Goal: Task Accomplishment & Management: Manage account settings

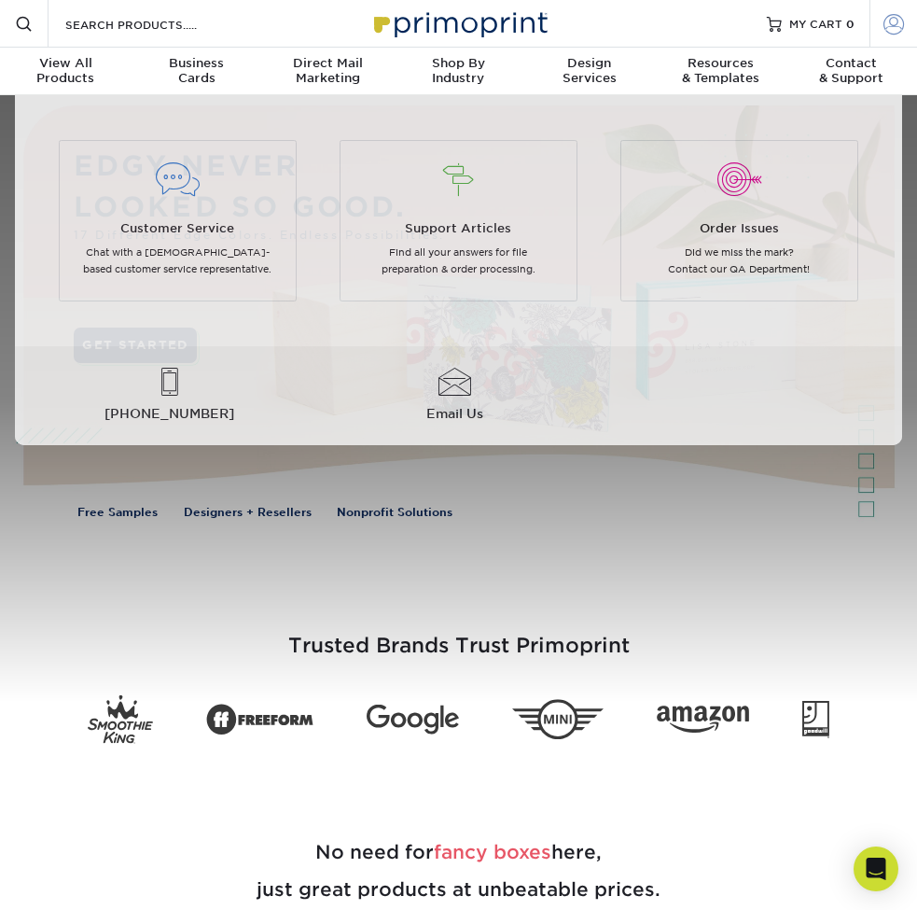
click at [899, 21] on span at bounding box center [894, 23] width 21 height 21
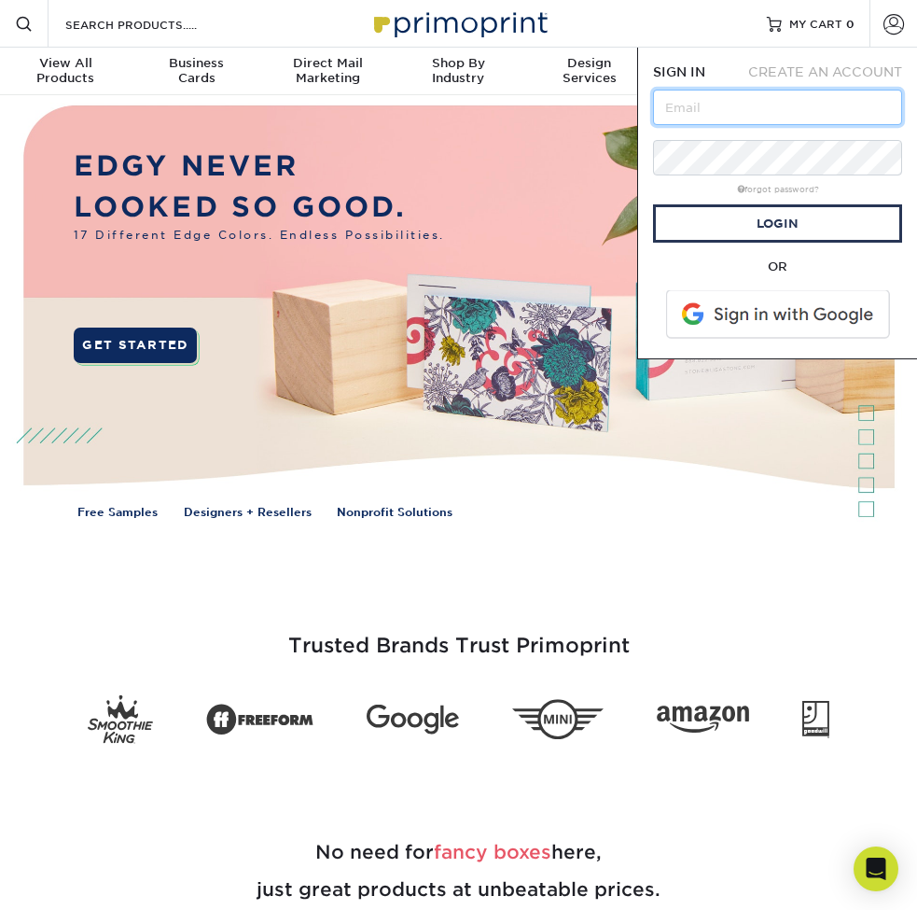
click at [721, 108] on input "text" at bounding box center [777, 107] width 249 height 35
type input "[PERSON_NAME][EMAIL_ADDRESS][DOMAIN_NAME]"
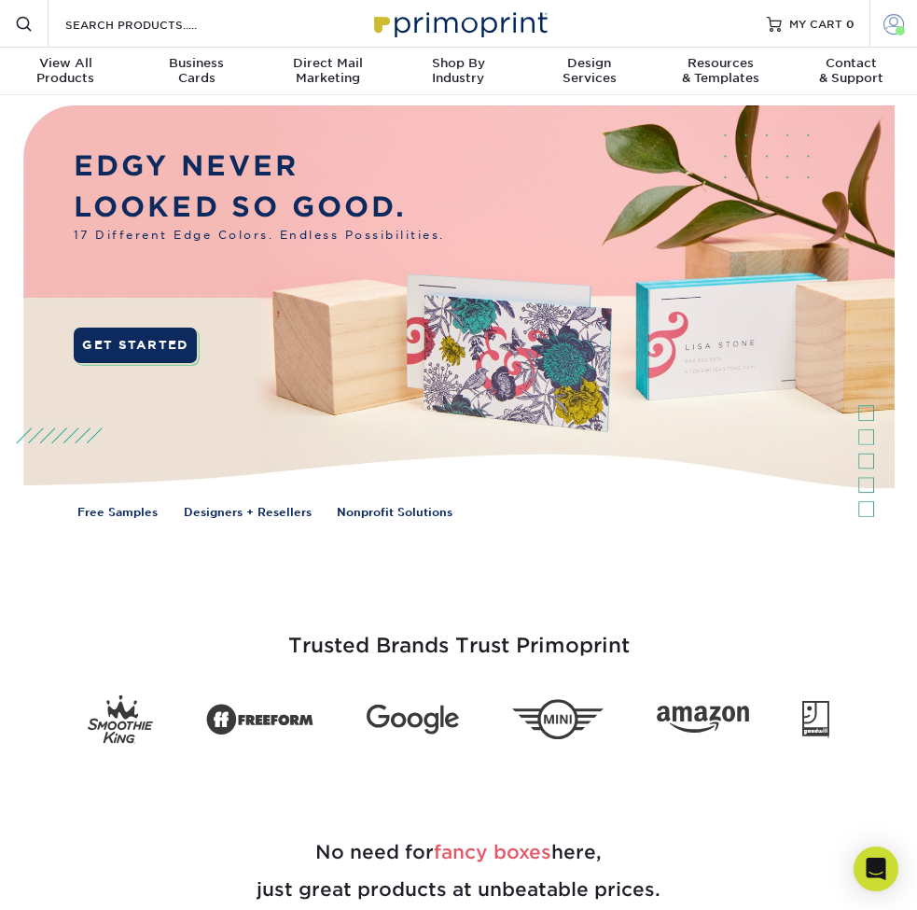
click at [898, 23] on span at bounding box center [894, 23] width 21 height 21
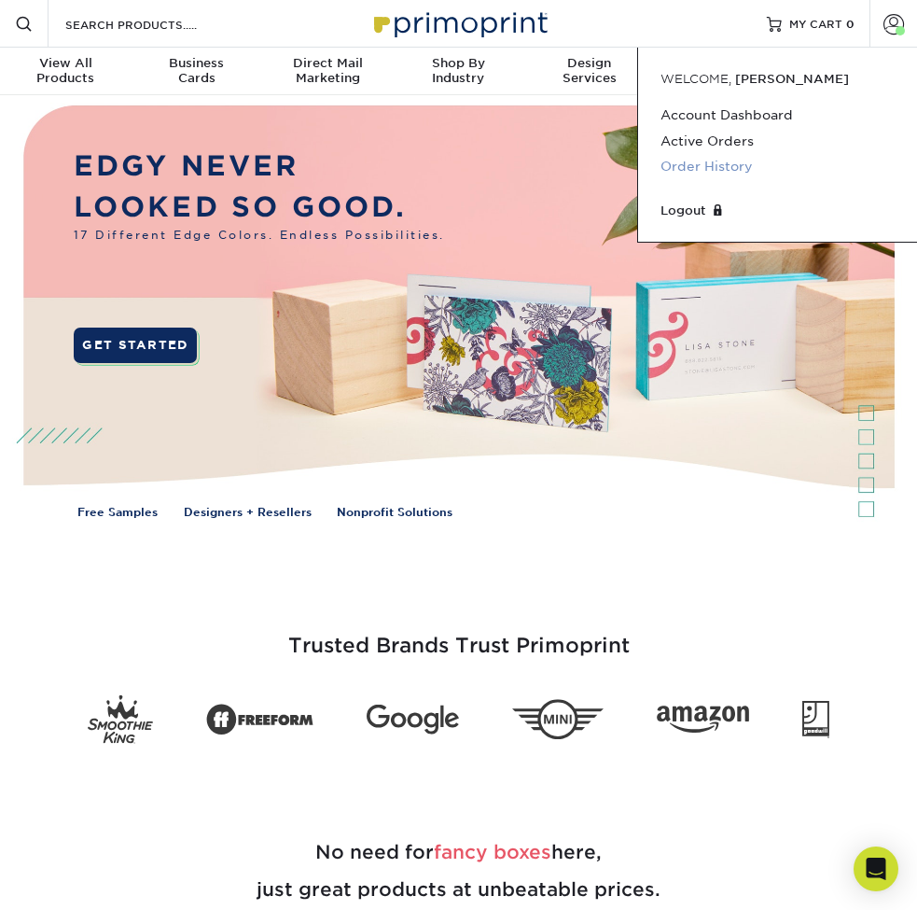
click at [718, 161] on link "Order History" at bounding box center [778, 166] width 234 height 25
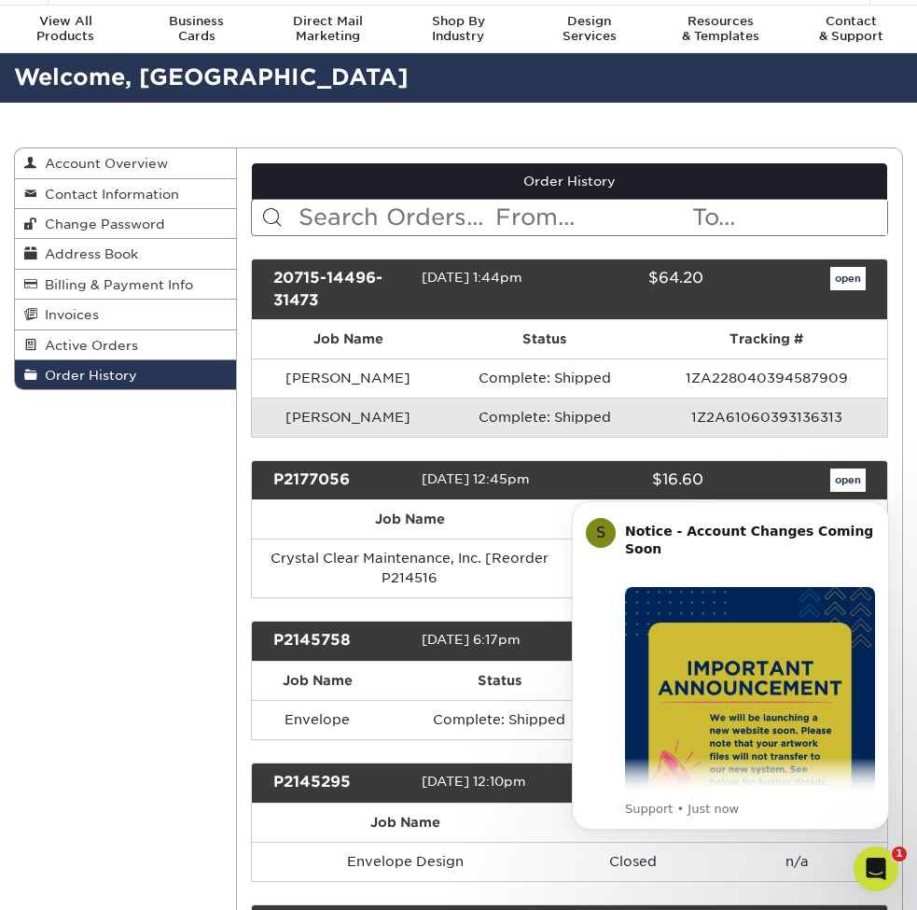
click html "S Notice - Account Changes Coming Soon ​ Past Order Files Will Not Transfer: Wh…"
click at [834, 485] on body "S Notice - Account Changes Coming Soon ​ Past Order Files Will Not Transfer: Wh…" at bounding box center [731, 666] width 358 height 371
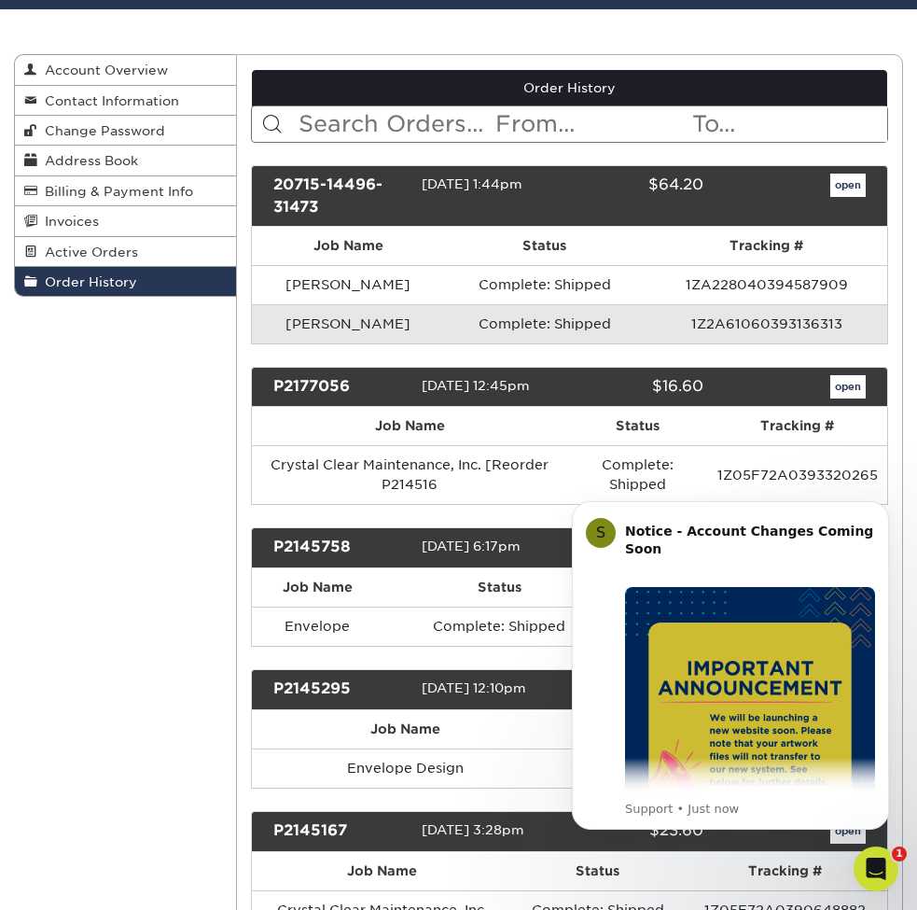
click html "S Notice - Account Changes Coming Soon ​ Past Order Files Will Not Transfer: Wh…"
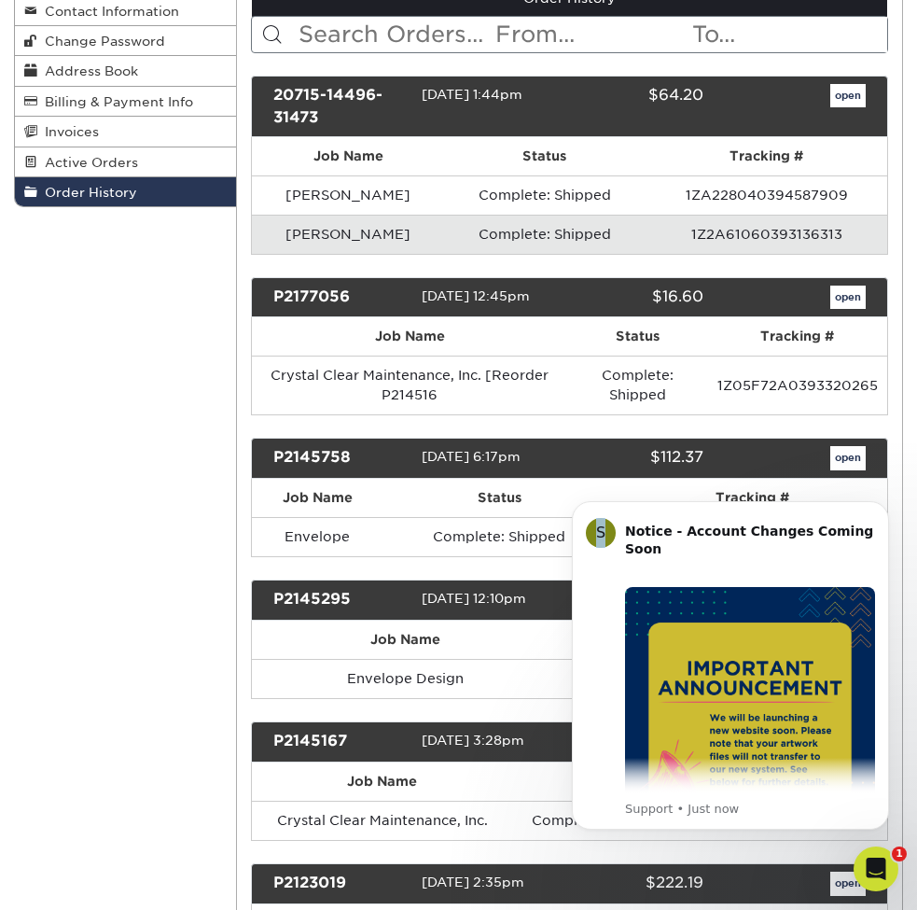
scroll to position [232, 0]
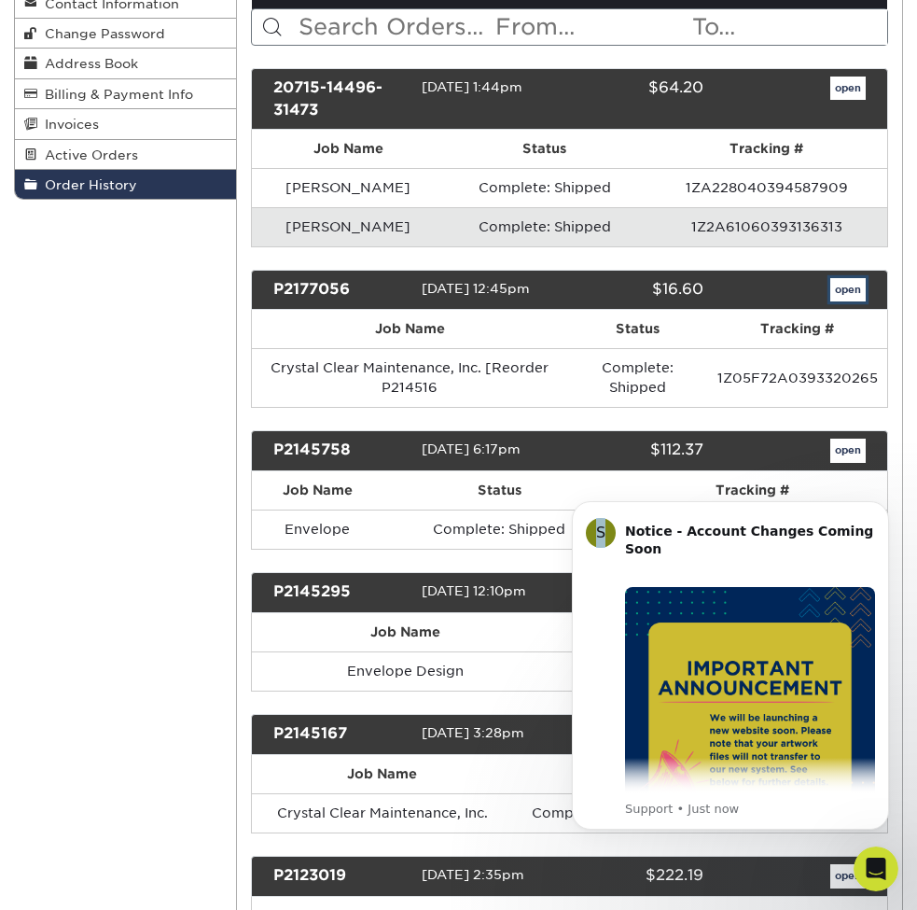
click at [853, 297] on link "open" at bounding box center [848, 290] width 35 height 24
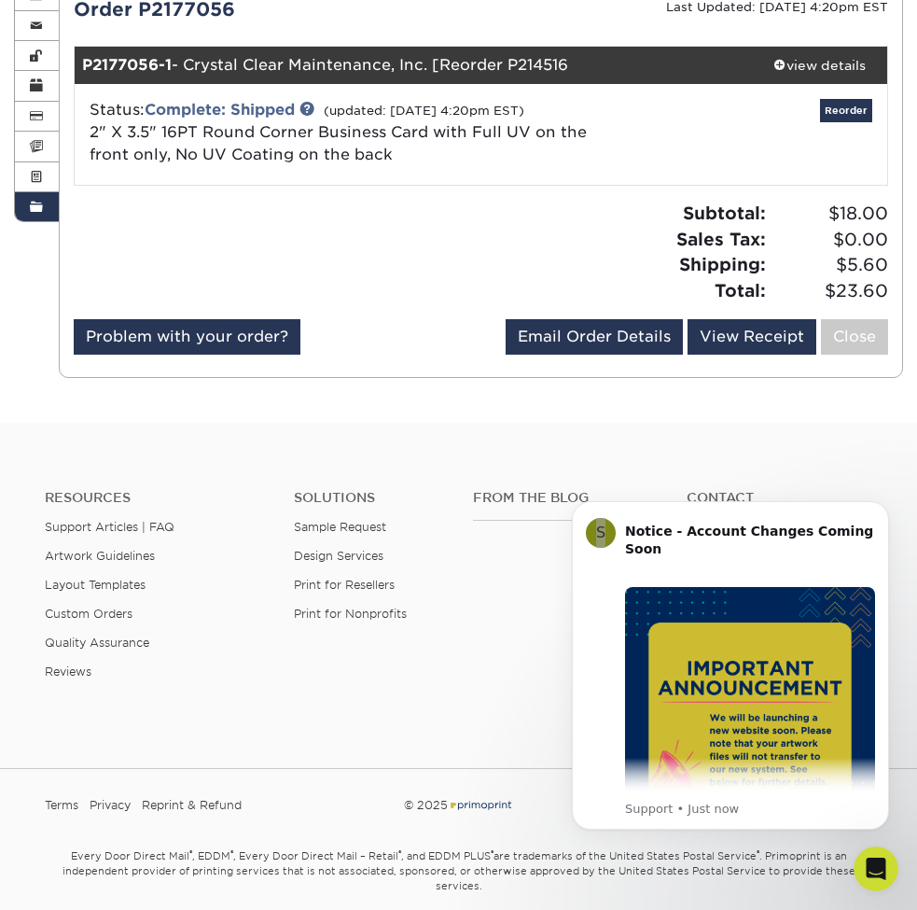
scroll to position [211, 0]
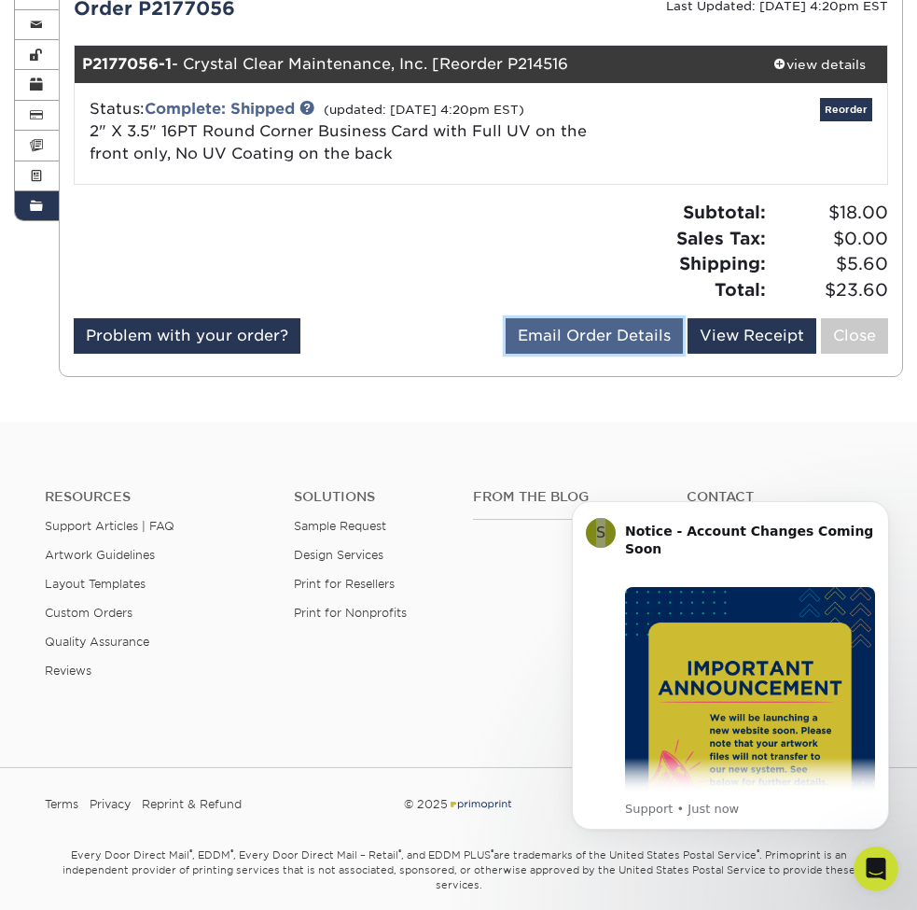
click at [578, 338] on link "Email Order Details" at bounding box center [594, 335] width 177 height 35
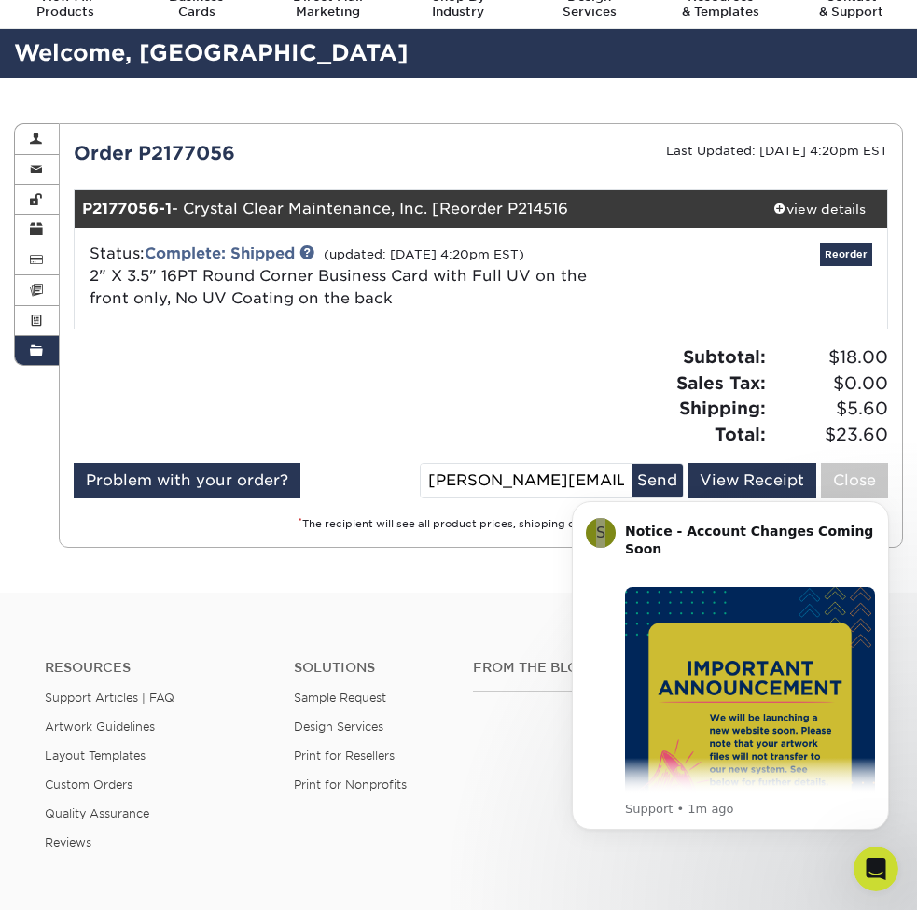
scroll to position [55, 0]
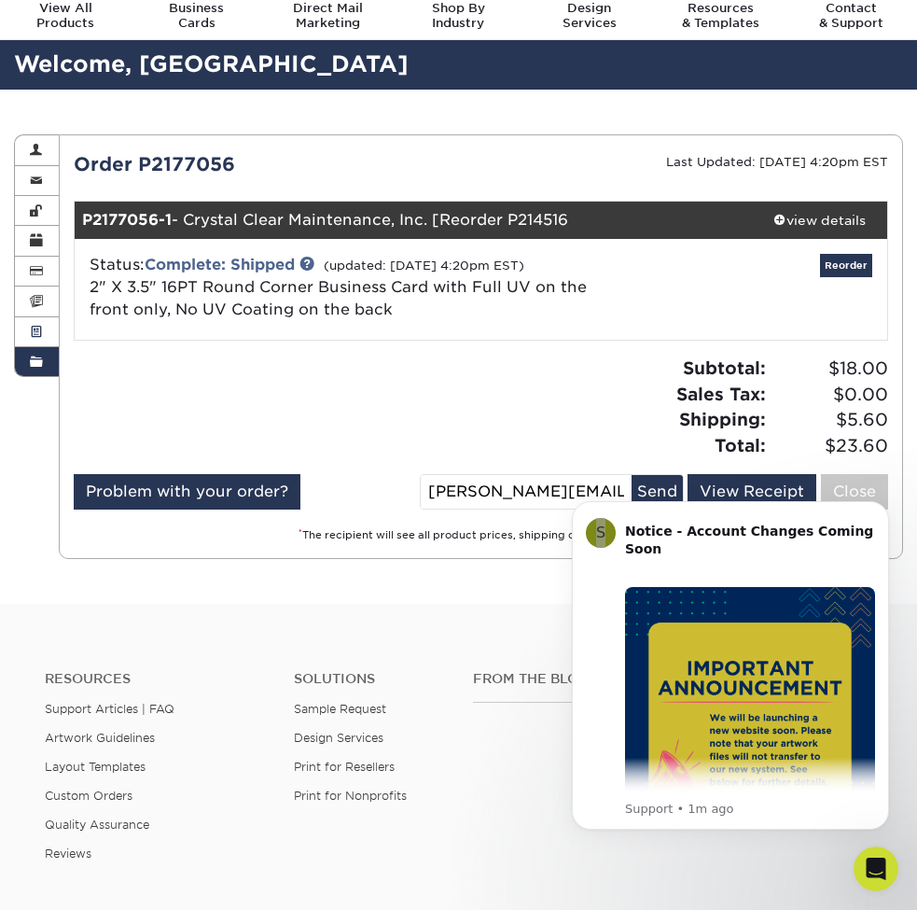
click at [40, 329] on span at bounding box center [36, 332] width 13 height 15
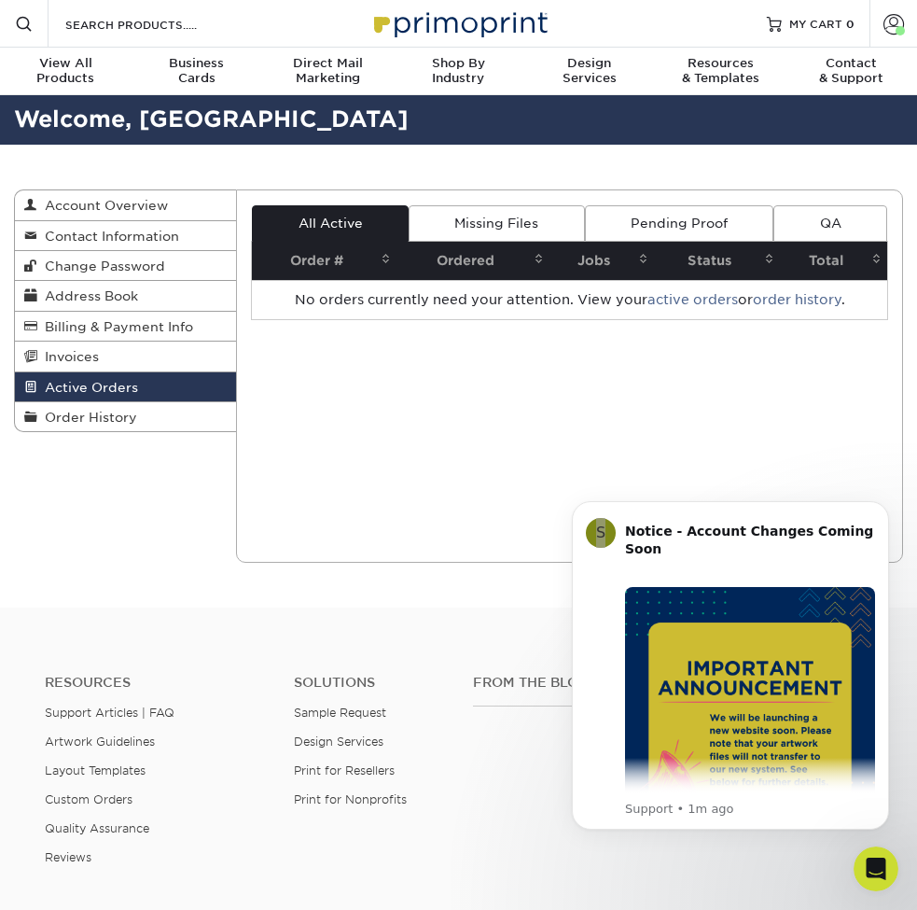
click at [40, 329] on span "Billing & Payment Info" at bounding box center [115, 326] width 156 height 15
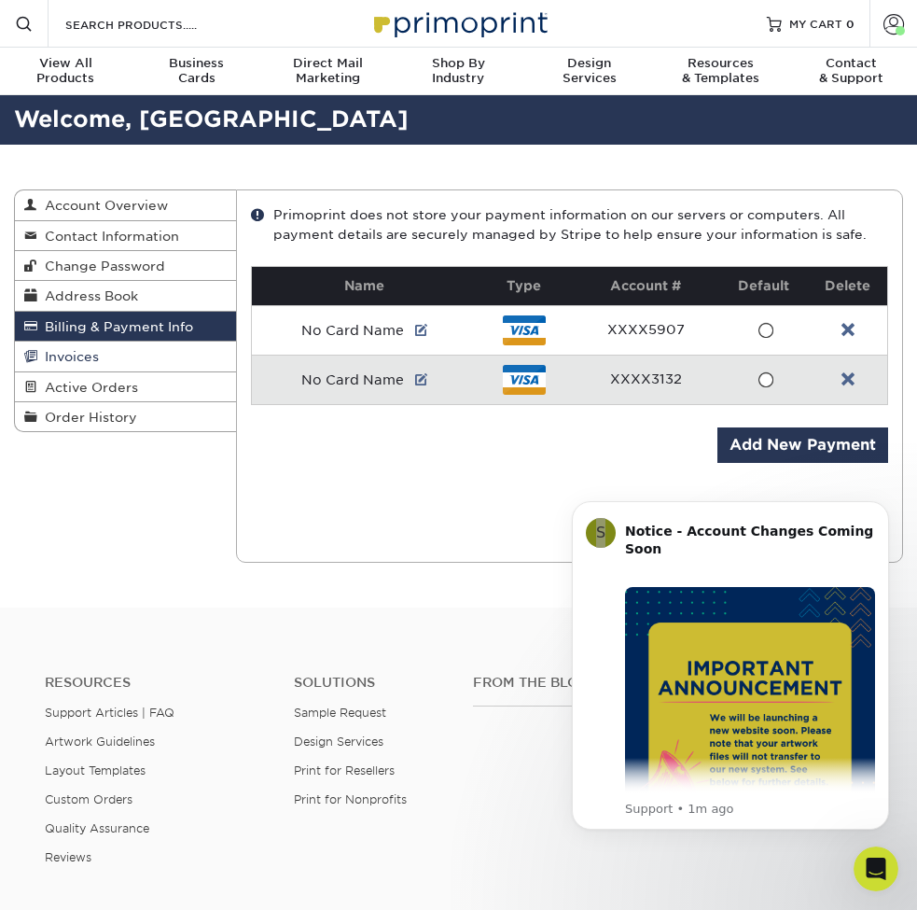
click at [38, 354] on span "Invoices" at bounding box center [68, 356] width 62 height 15
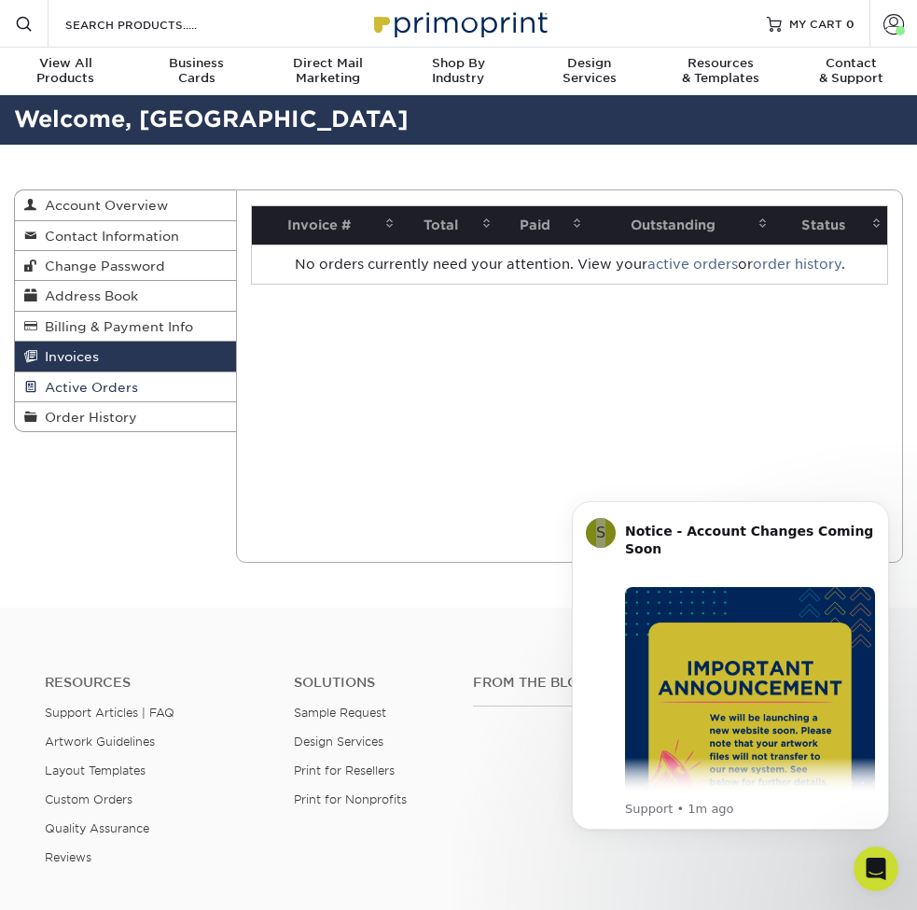
click at [81, 385] on span "Active Orders" at bounding box center [87, 387] width 101 height 15
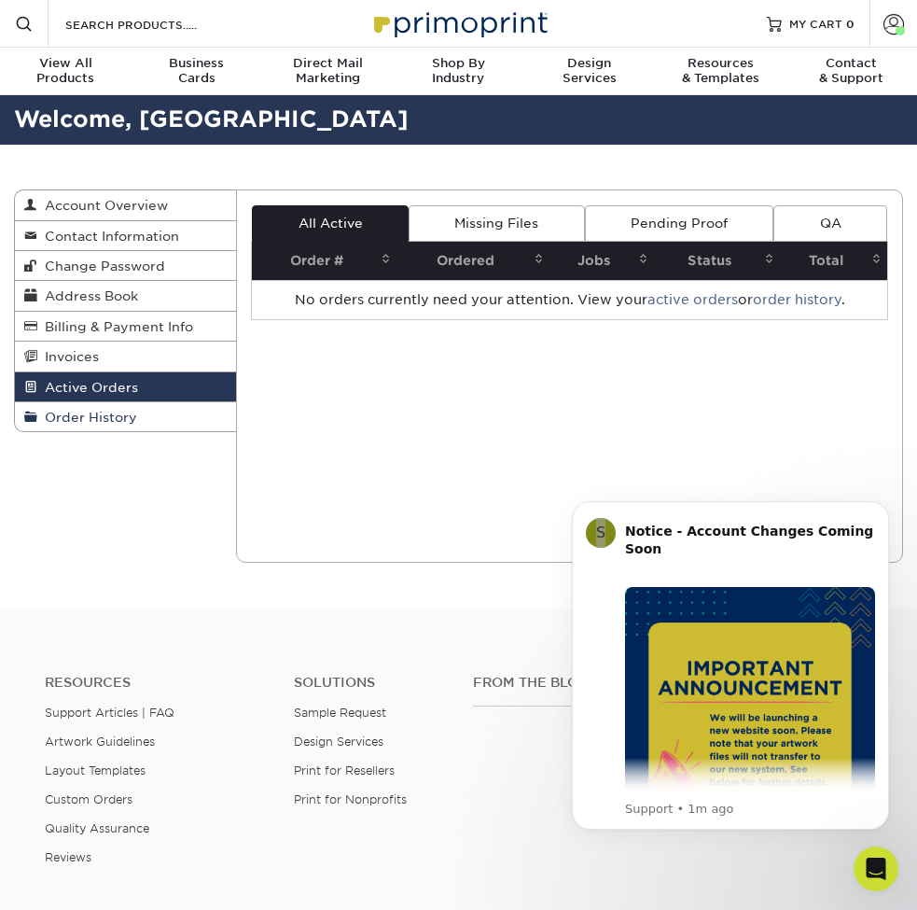
click at [100, 420] on span "Order History" at bounding box center [87, 417] width 100 height 15
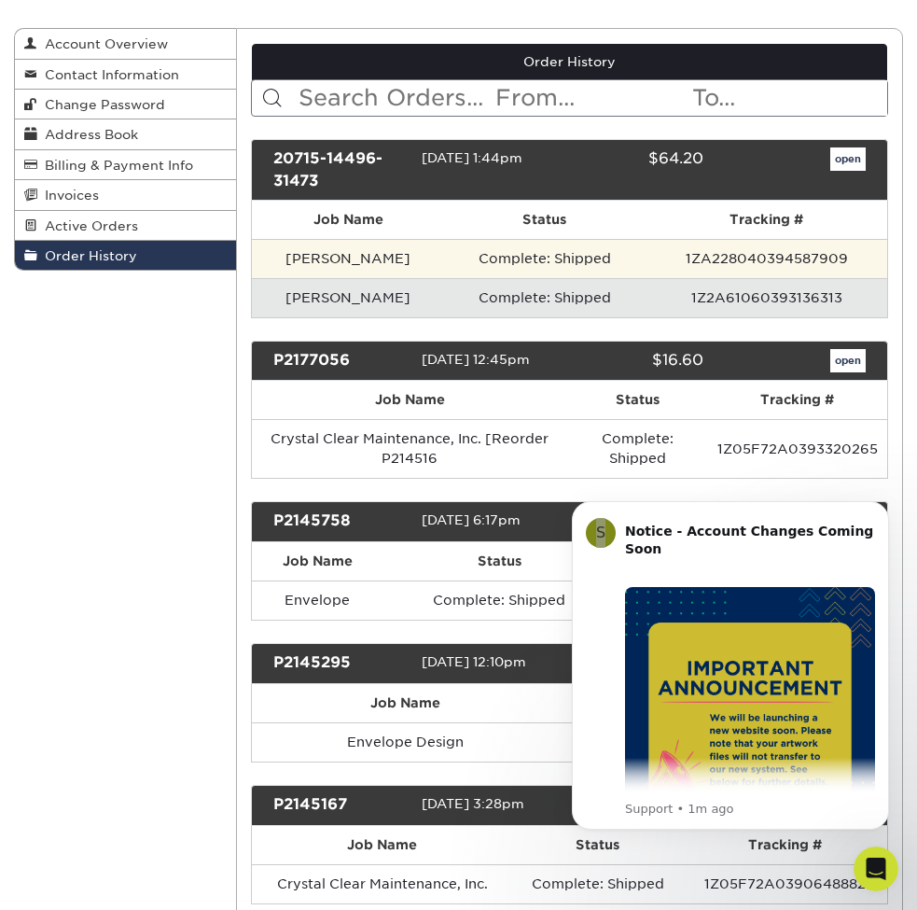
scroll to position [268, 0]
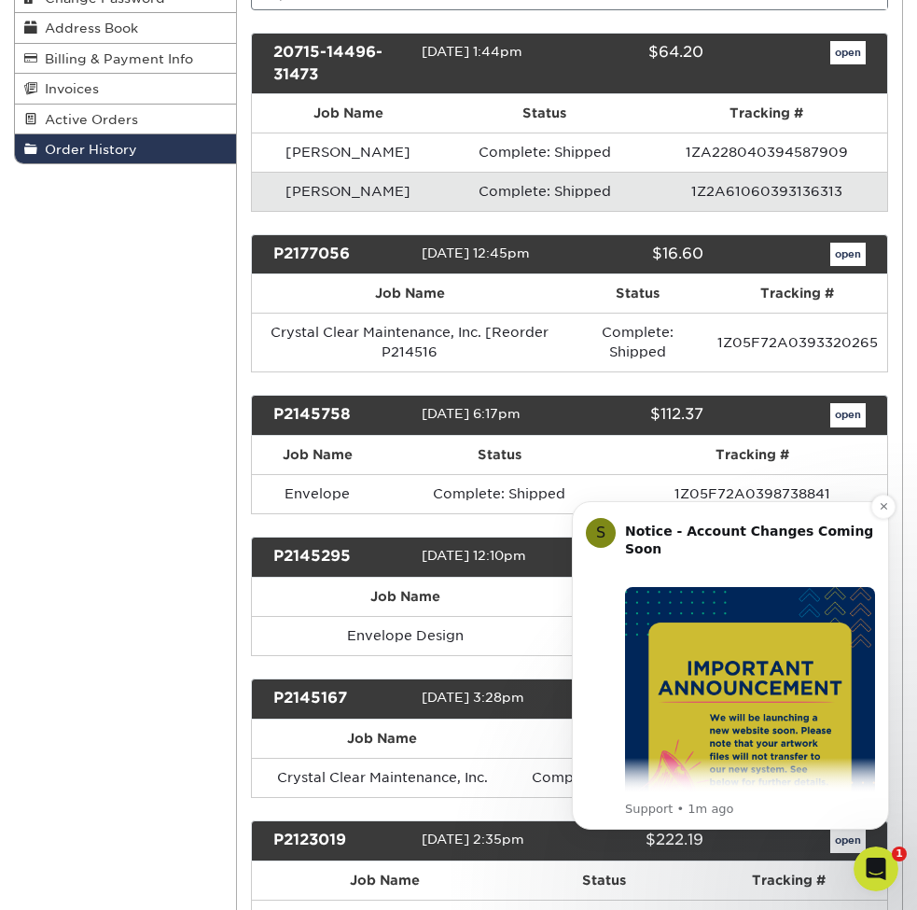
click at [875, 577] on div "Notice - Account Changes Coming Soon ​ Past Order Files Will Not Transfer: Whil…" at bounding box center [750, 895] width 250 height 745
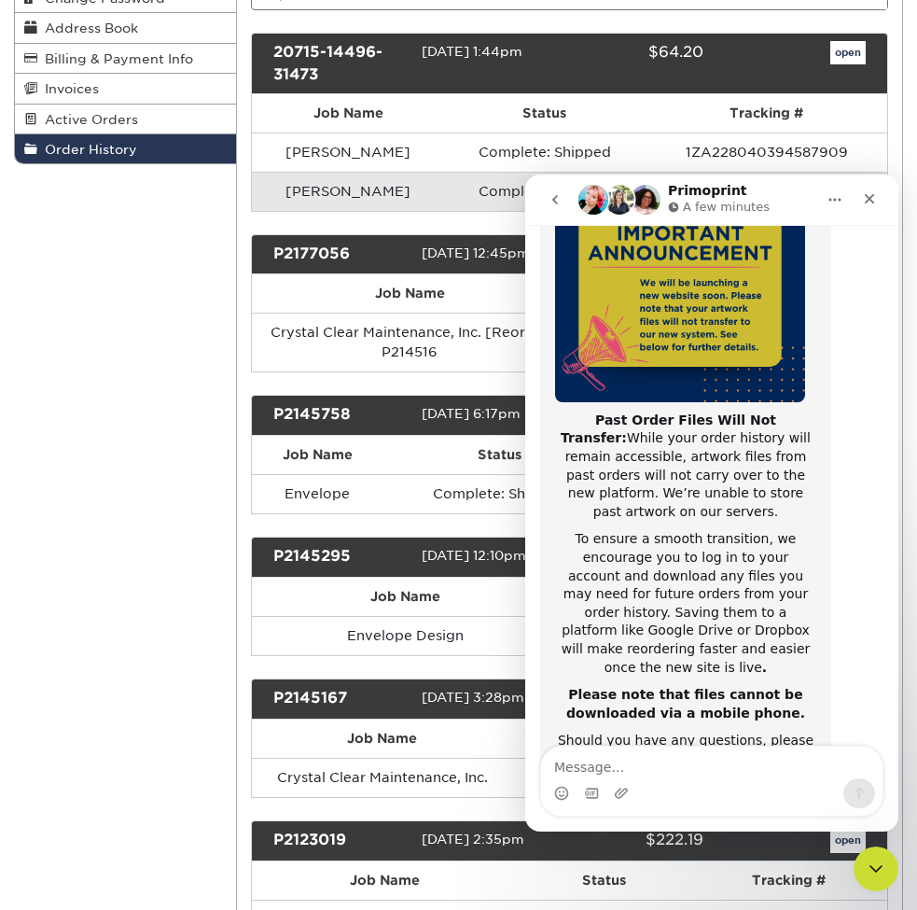
scroll to position [296, 0]
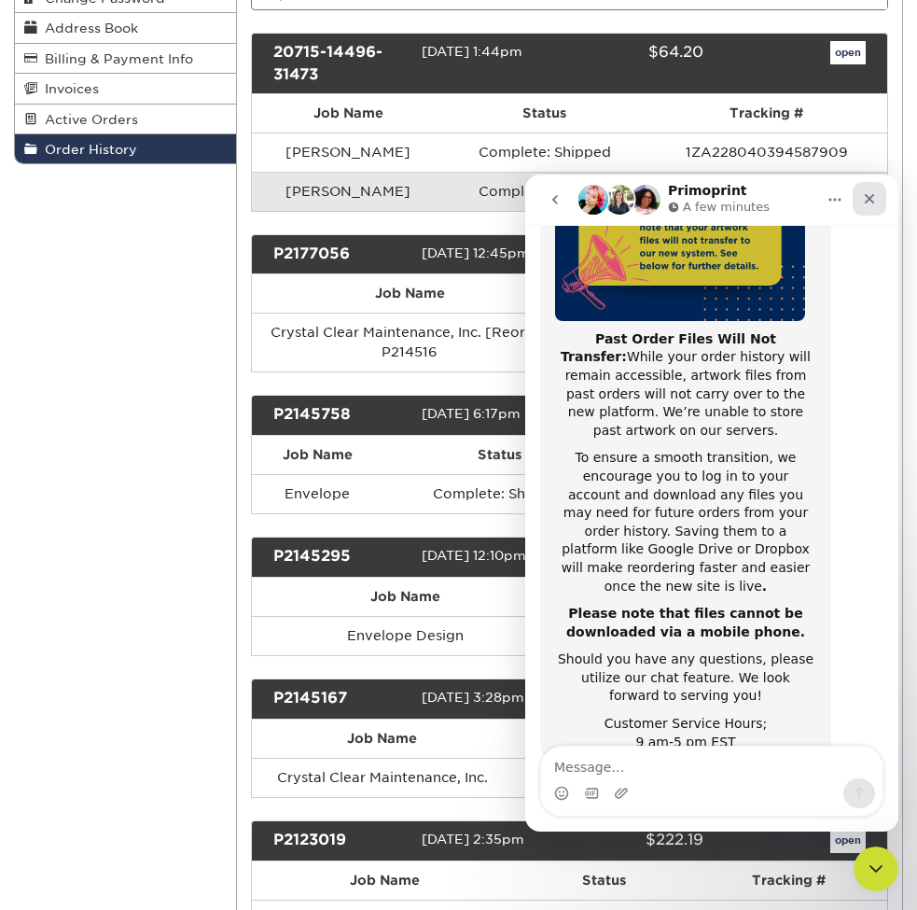
click at [867, 203] on icon "Close" at bounding box center [869, 198] width 15 height 15
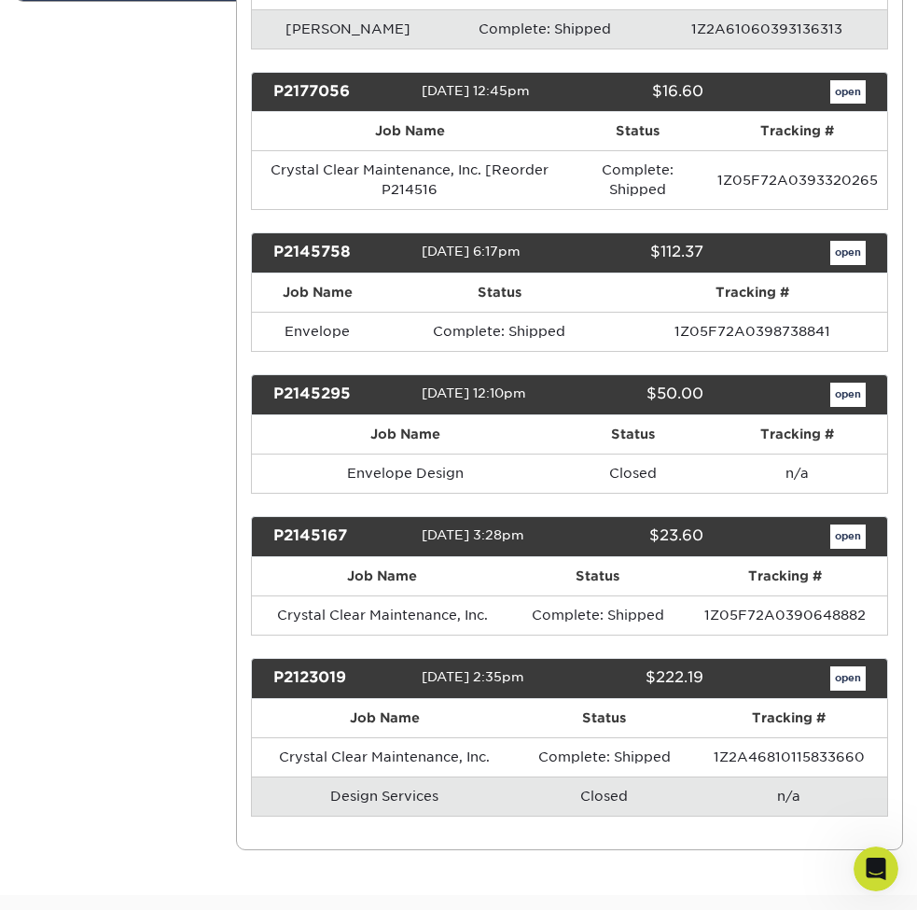
scroll to position [446, 0]
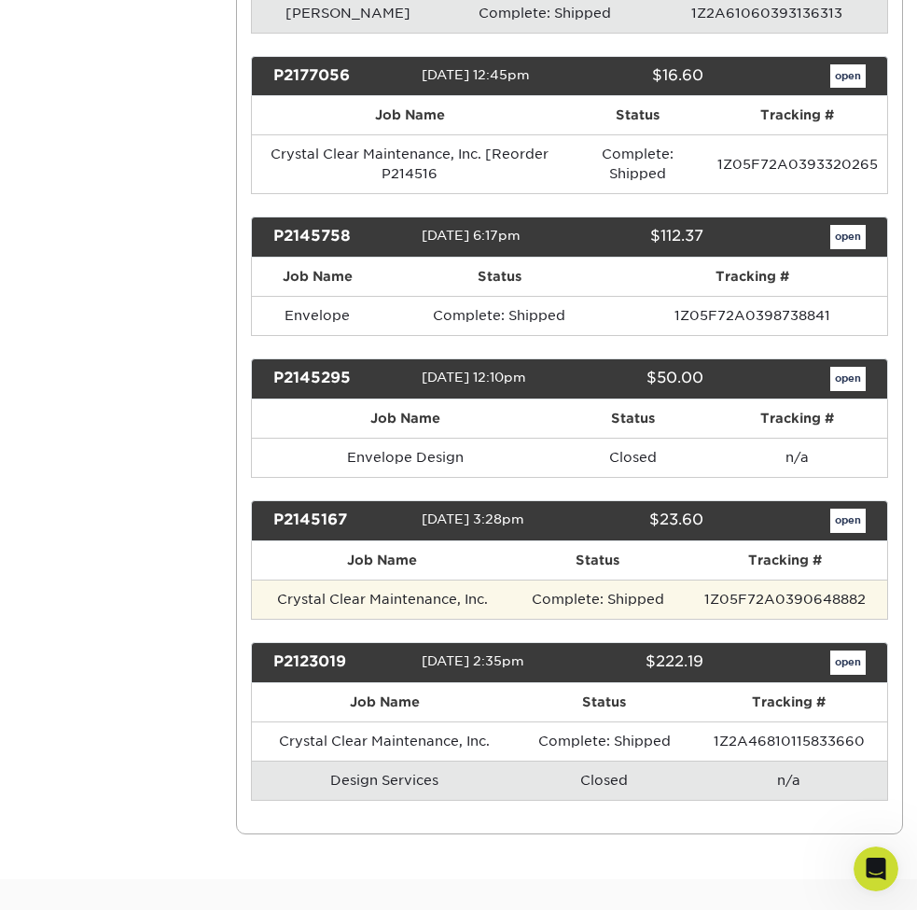
click at [735, 608] on td "1Z05F72A0390648882" at bounding box center [785, 599] width 204 height 39
click at [735, 619] on td "1Z05F72A0390648882" at bounding box center [785, 599] width 204 height 39
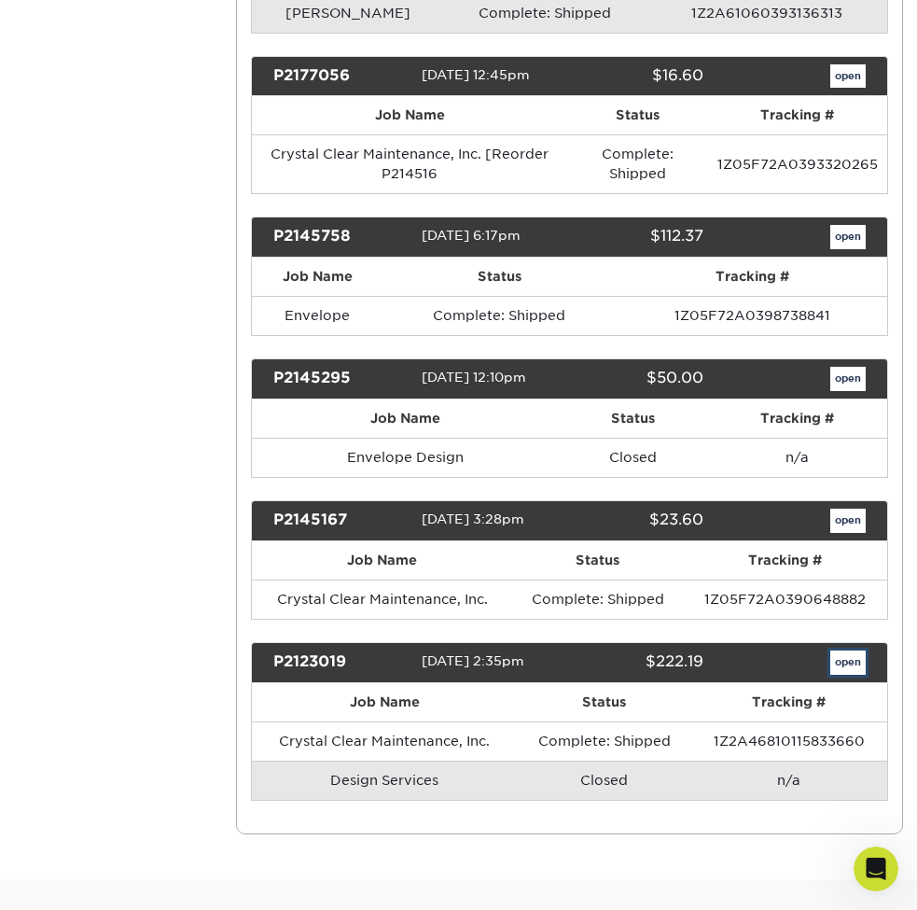
click at [847, 675] on link "open" at bounding box center [848, 663] width 35 height 24
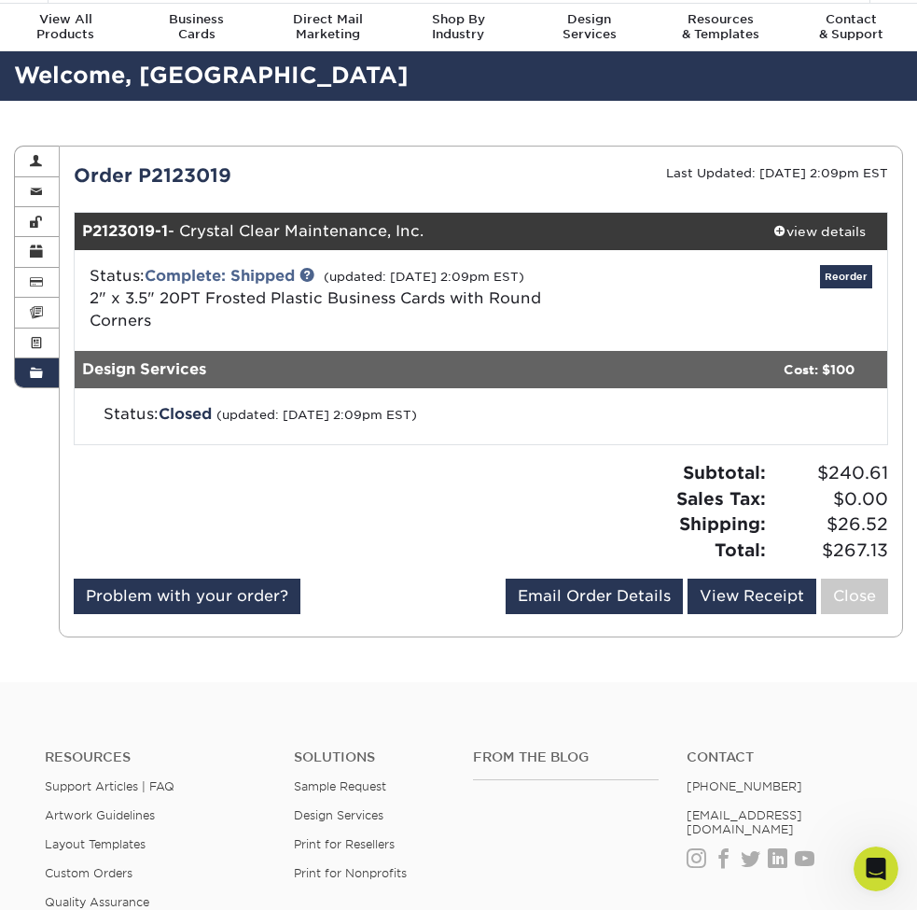
scroll to position [64, 0]
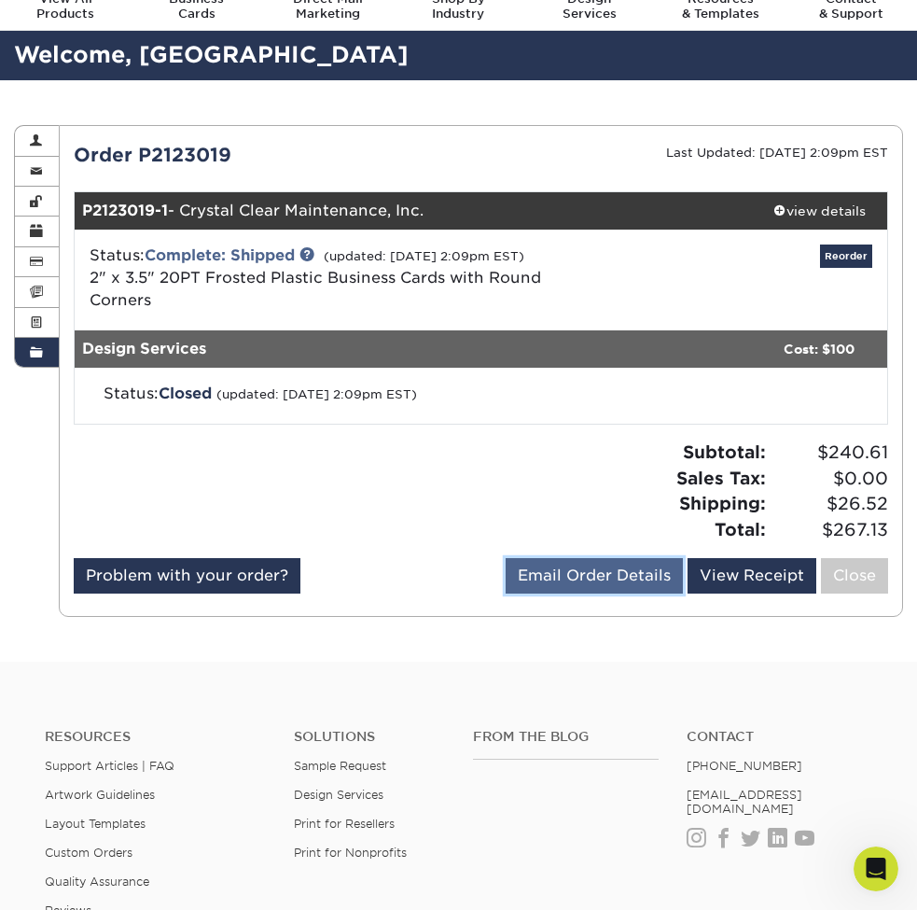
click at [631, 582] on link "Email Order Details" at bounding box center [594, 575] width 177 height 35
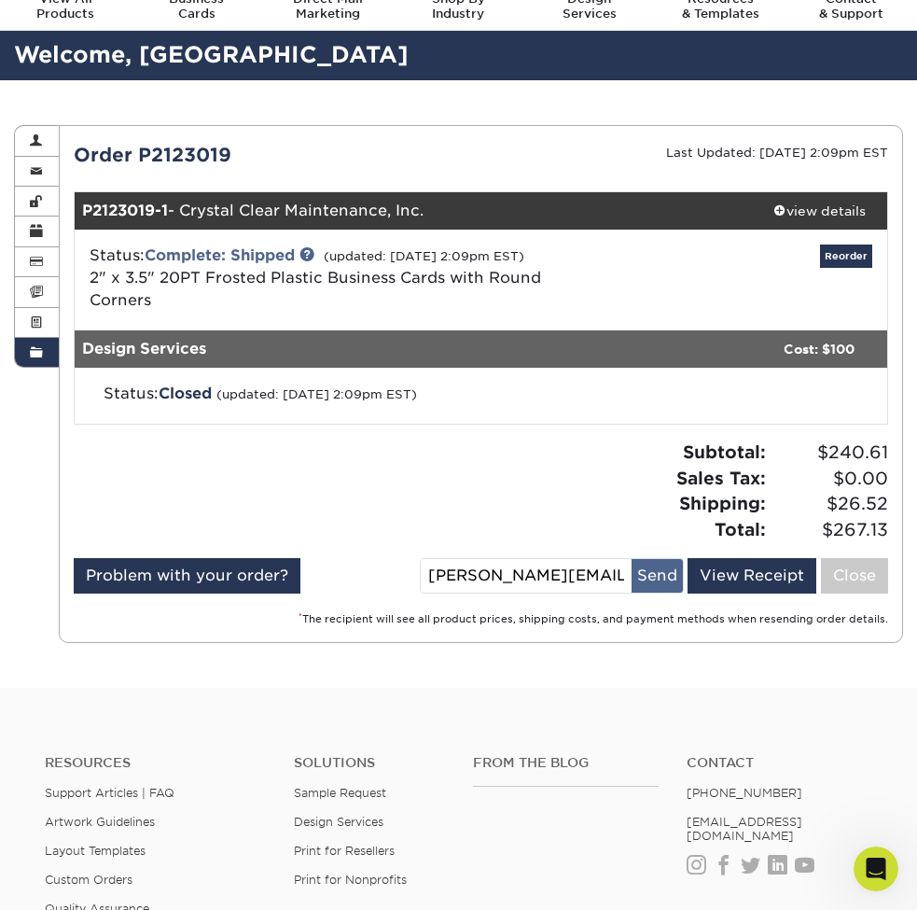
click at [649, 581] on button "Send" at bounding box center [657, 576] width 51 height 34
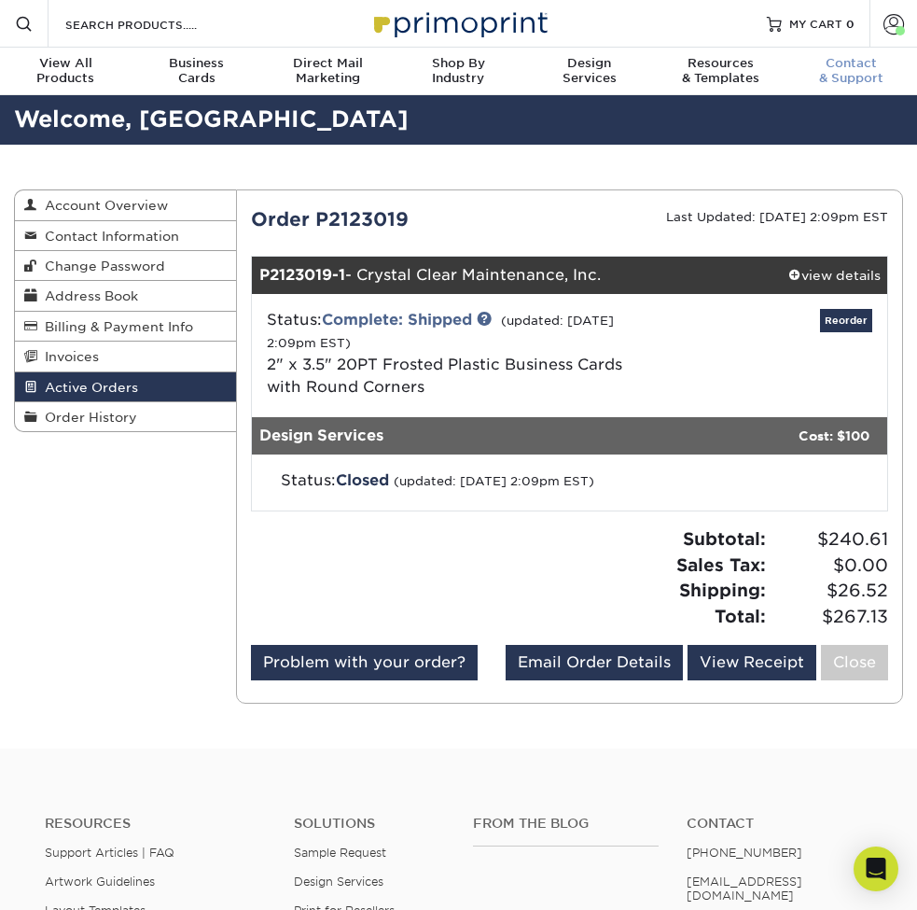
click at [861, 81] on div "Contact & Support" at bounding box center [852, 71] width 131 height 30
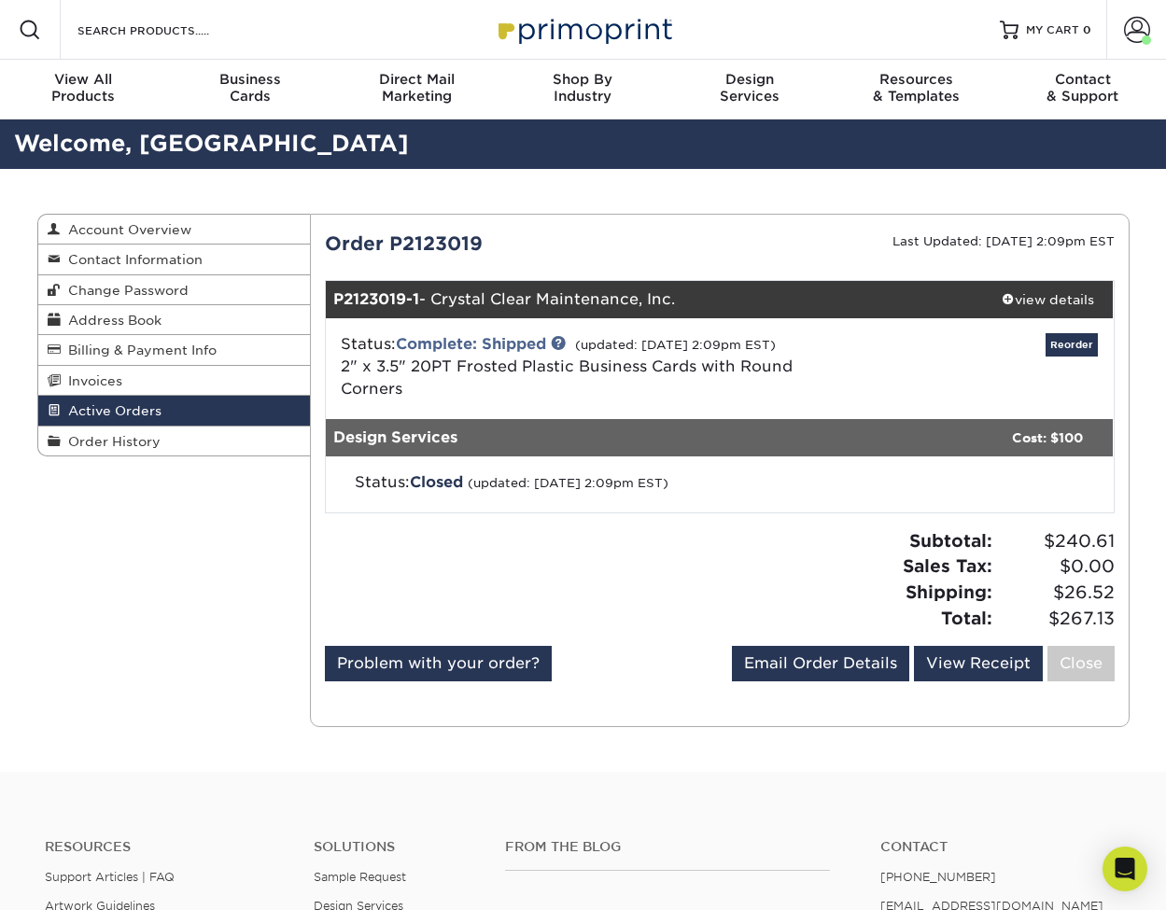
click at [225, 206] on div "Active Orders Account Overview Contact Information Change Password Address Book…" at bounding box center [583, 470] width 1120 height 603
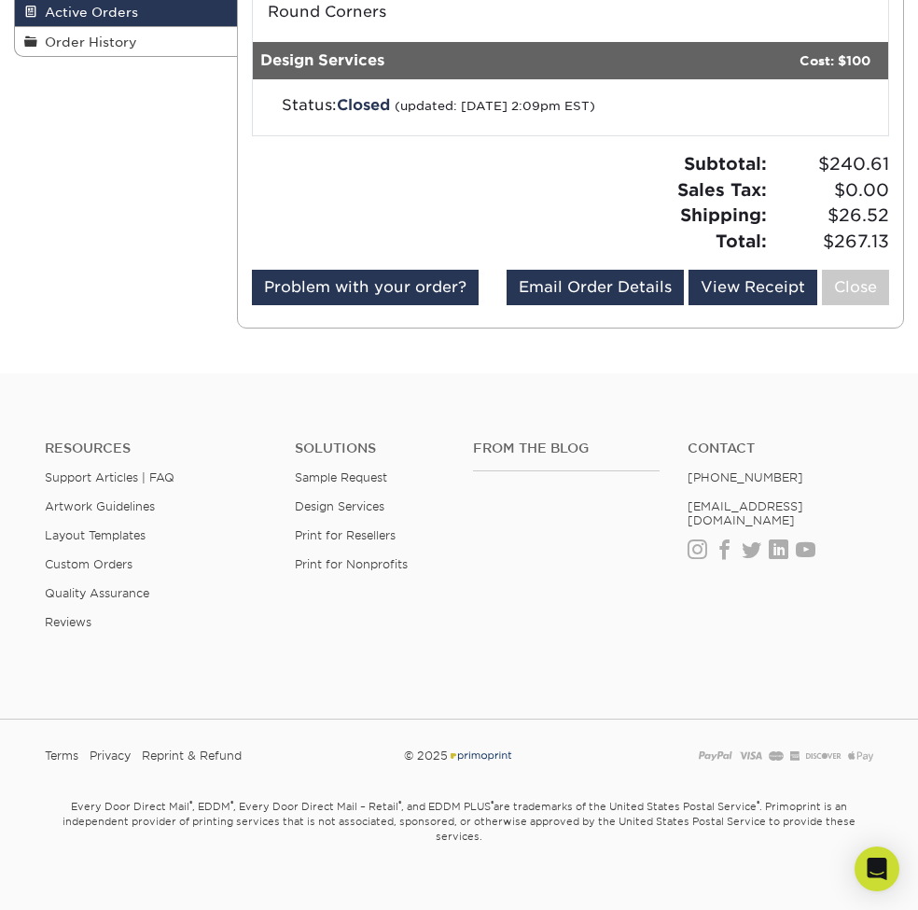
scroll to position [399, 0]
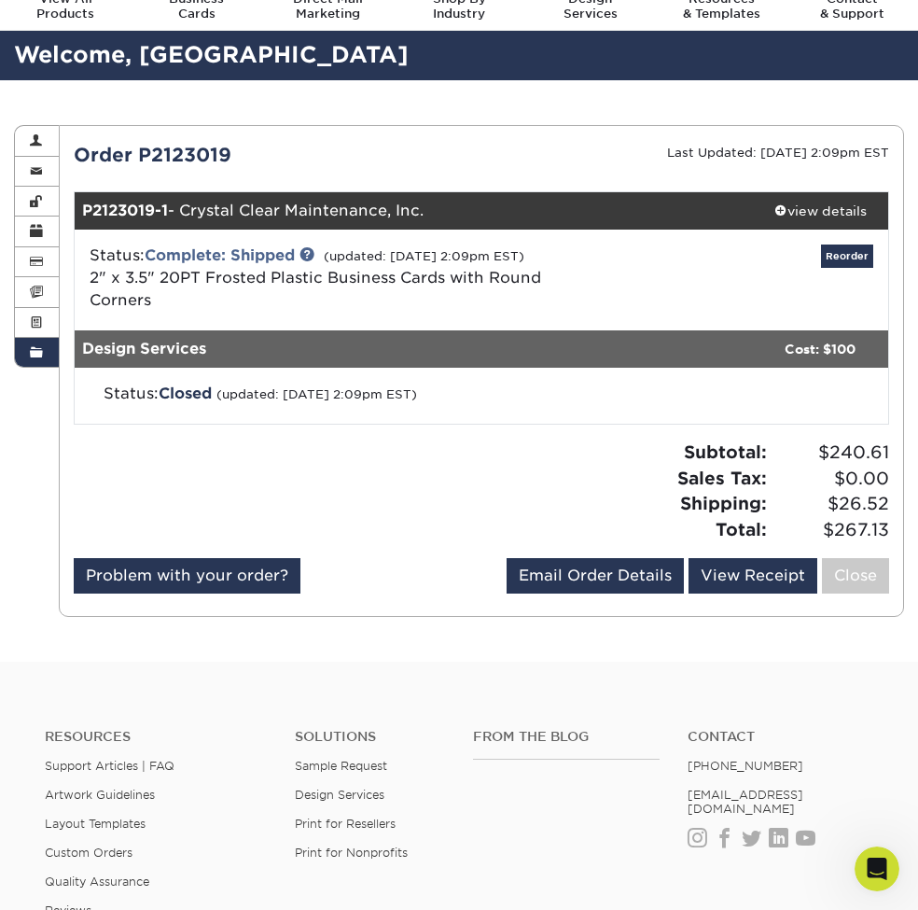
scroll to position [296, 0]
